Goal: Task Accomplishment & Management: Use online tool/utility

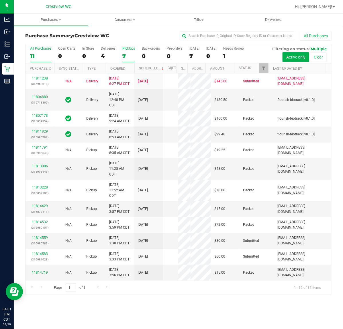
click at [126, 54] on div "7" at bounding box center [128, 56] width 13 height 7
click at [0, 0] on input "PickUps 7" at bounding box center [0, 0] width 0 height 0
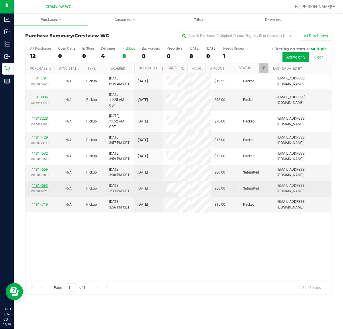
click at [42, 187] on link "11814583" at bounding box center [40, 185] width 16 height 4
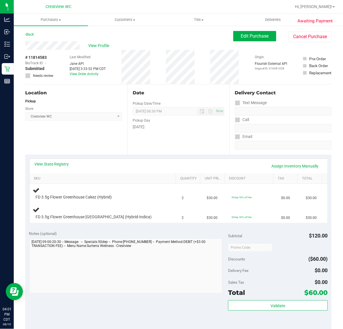
click at [93, 134] on div "Location Pickup Store Crestview WC Select Store Bonita Springs WC Boynton Beach…" at bounding box center [76, 119] width 102 height 70
click at [60, 160] on div "View State Registry Assign Inventory Manually" at bounding box center [179, 166] width 298 height 15
click at [47, 164] on link "View State Registry" at bounding box center [52, 164] width 34 height 6
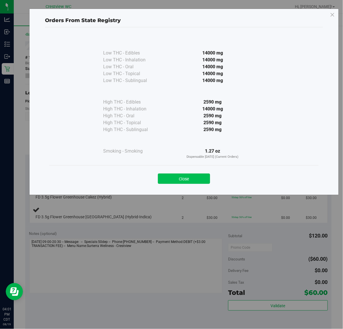
click at [188, 182] on button "Close" at bounding box center [184, 178] width 52 height 10
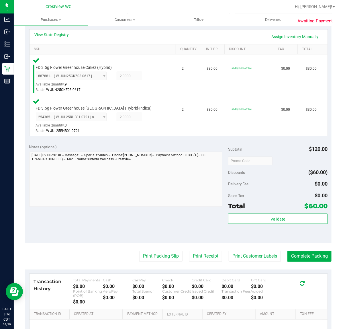
scroll to position [192, 0]
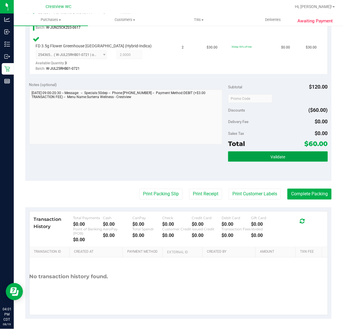
click at [264, 153] on button "Validate" at bounding box center [277, 156] width 99 height 10
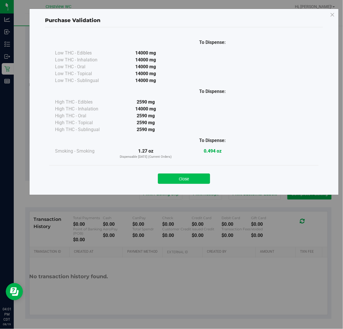
click at [206, 181] on button "Close" at bounding box center [184, 178] width 52 height 10
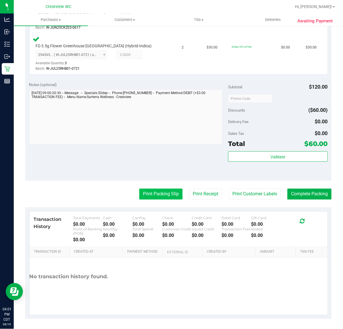
click at [172, 190] on button "Print Packing Slip" at bounding box center [160, 194] width 43 height 11
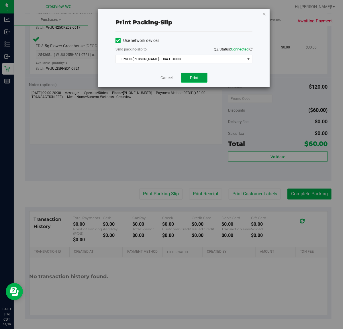
click at [194, 82] on button "Print" at bounding box center [194, 78] width 26 height 10
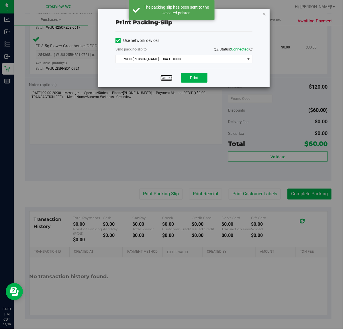
click at [168, 80] on link "Cancel" at bounding box center [167, 78] width 12 height 6
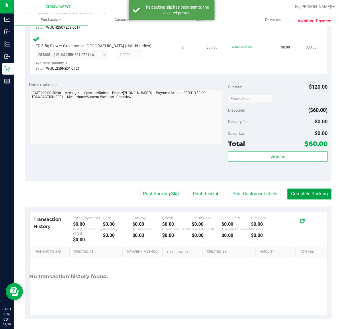
click at [313, 194] on button "Complete Packing" at bounding box center [310, 194] width 44 height 11
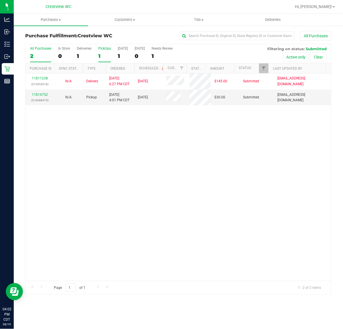
click at [99, 56] on div "1" at bounding box center [104, 56] width 13 height 7
click at [0, 0] on input "PickUps 1" at bounding box center [0, 0] width 0 height 0
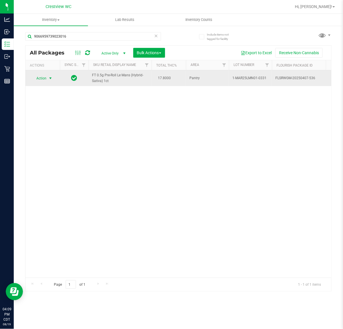
type input "9066959739023016"
click at [48, 78] on span "select" at bounding box center [50, 78] width 7 height 8
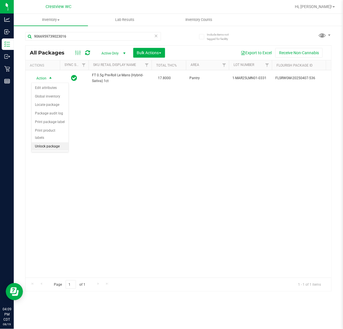
drag, startPoint x: 53, startPoint y: 142, endPoint x: 56, endPoint y: 142, distance: 3.2
click at [54, 142] on li "Unlock package" at bounding box center [50, 146] width 37 height 9
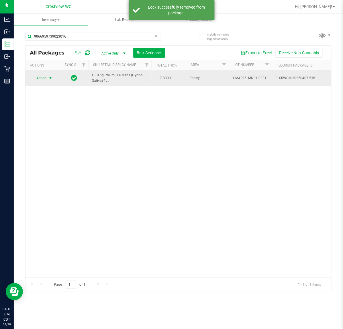
click at [44, 78] on span "Action" at bounding box center [38, 78] width 15 height 8
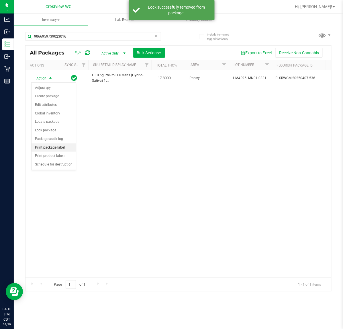
click at [62, 149] on li "Print package label" at bounding box center [54, 147] width 44 height 9
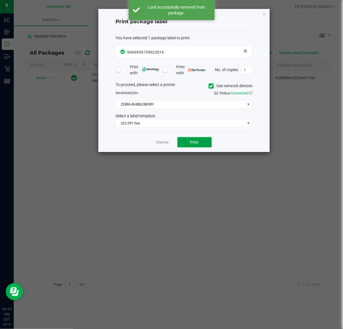
click at [194, 140] on button "Print" at bounding box center [194, 142] width 34 height 10
